Goal: Browse casually

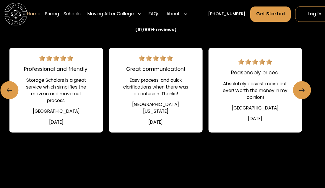
scroll to position [809, 7]
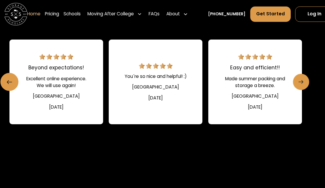
click at [304, 80] on link "Next slide" at bounding box center [301, 82] width 16 height 16
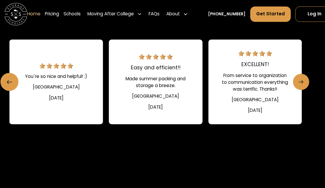
click at [304, 80] on link "Next slide" at bounding box center [301, 82] width 16 height 16
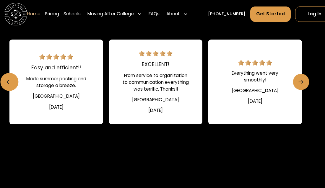
click at [304, 80] on link "Next slide" at bounding box center [301, 82] width 16 height 16
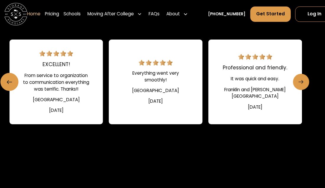
click at [304, 80] on link "Next slide" at bounding box center [301, 82] width 16 height 16
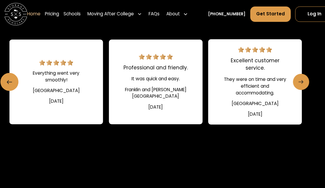
click at [304, 80] on link "Next slide" at bounding box center [301, 82] width 16 height 16
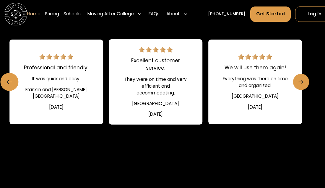
click at [304, 80] on link "Next slide" at bounding box center [301, 82] width 16 height 16
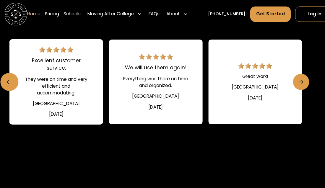
click at [304, 80] on link "Next slide" at bounding box center [301, 82] width 16 height 16
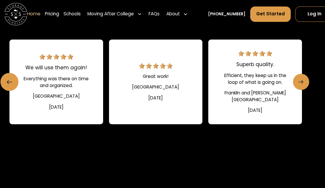
click at [304, 80] on link "Next slide" at bounding box center [301, 82] width 16 height 16
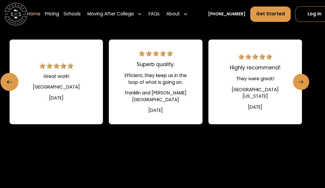
click at [304, 80] on link "Next slide" at bounding box center [301, 82] width 16 height 16
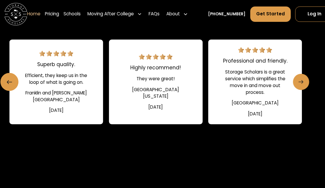
click at [304, 80] on link "Next slide" at bounding box center [301, 82] width 16 height 16
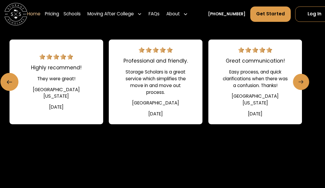
click at [300, 84] on icon "Next slide" at bounding box center [301, 82] width 5 height 9
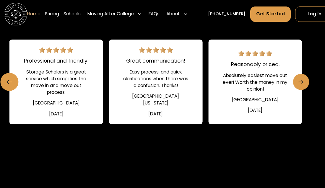
click at [300, 84] on icon "Next slide" at bounding box center [301, 82] width 5 height 9
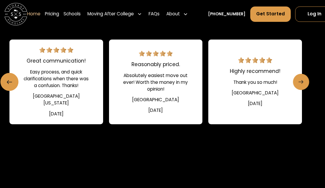
click at [300, 84] on icon "Next slide" at bounding box center [301, 82] width 5 height 9
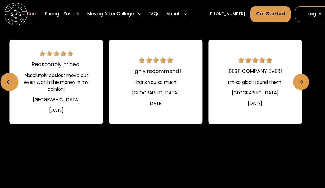
click at [300, 84] on icon "Next slide" at bounding box center [301, 82] width 5 height 9
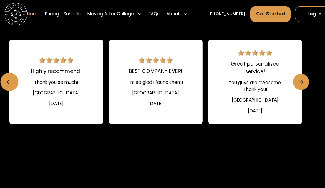
click at [300, 84] on icon "Next slide" at bounding box center [301, 82] width 5 height 9
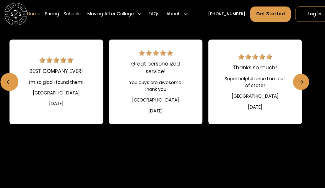
click at [300, 84] on icon "Next slide" at bounding box center [301, 82] width 5 height 9
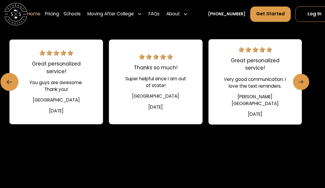
click at [300, 84] on icon "Next slide" at bounding box center [301, 82] width 5 height 9
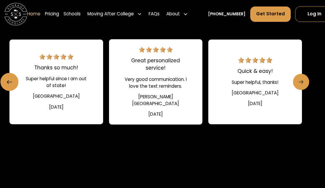
click at [300, 84] on icon "Next slide" at bounding box center [301, 82] width 5 height 9
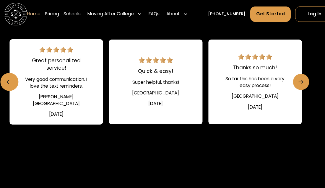
click at [300, 84] on icon "Next slide" at bounding box center [301, 82] width 5 height 9
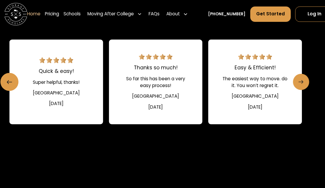
click at [300, 84] on icon "Next slide" at bounding box center [301, 82] width 5 height 9
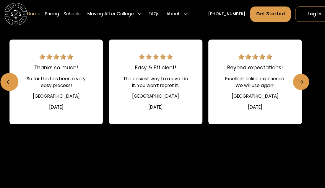
click at [300, 84] on icon "Next slide" at bounding box center [301, 82] width 5 height 9
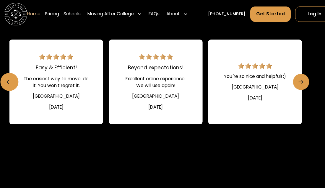
click at [300, 84] on icon "Next slide" at bounding box center [301, 82] width 5 height 9
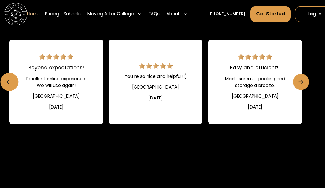
click at [300, 84] on icon "Next slide" at bounding box center [301, 82] width 5 height 9
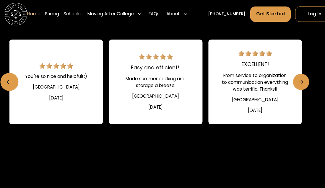
click at [302, 88] on link "Next slide" at bounding box center [301, 82] width 16 height 16
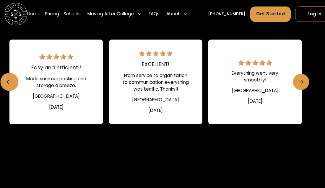
click at [302, 88] on link "Next slide" at bounding box center [301, 82] width 16 height 16
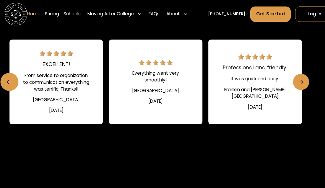
click at [302, 88] on link "Next slide" at bounding box center [301, 82] width 16 height 16
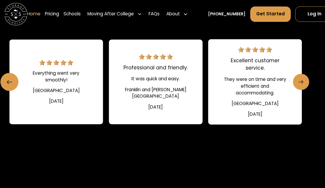
click at [302, 86] on icon "Next slide" at bounding box center [301, 82] width 5 height 9
